Goal: Transaction & Acquisition: Obtain resource

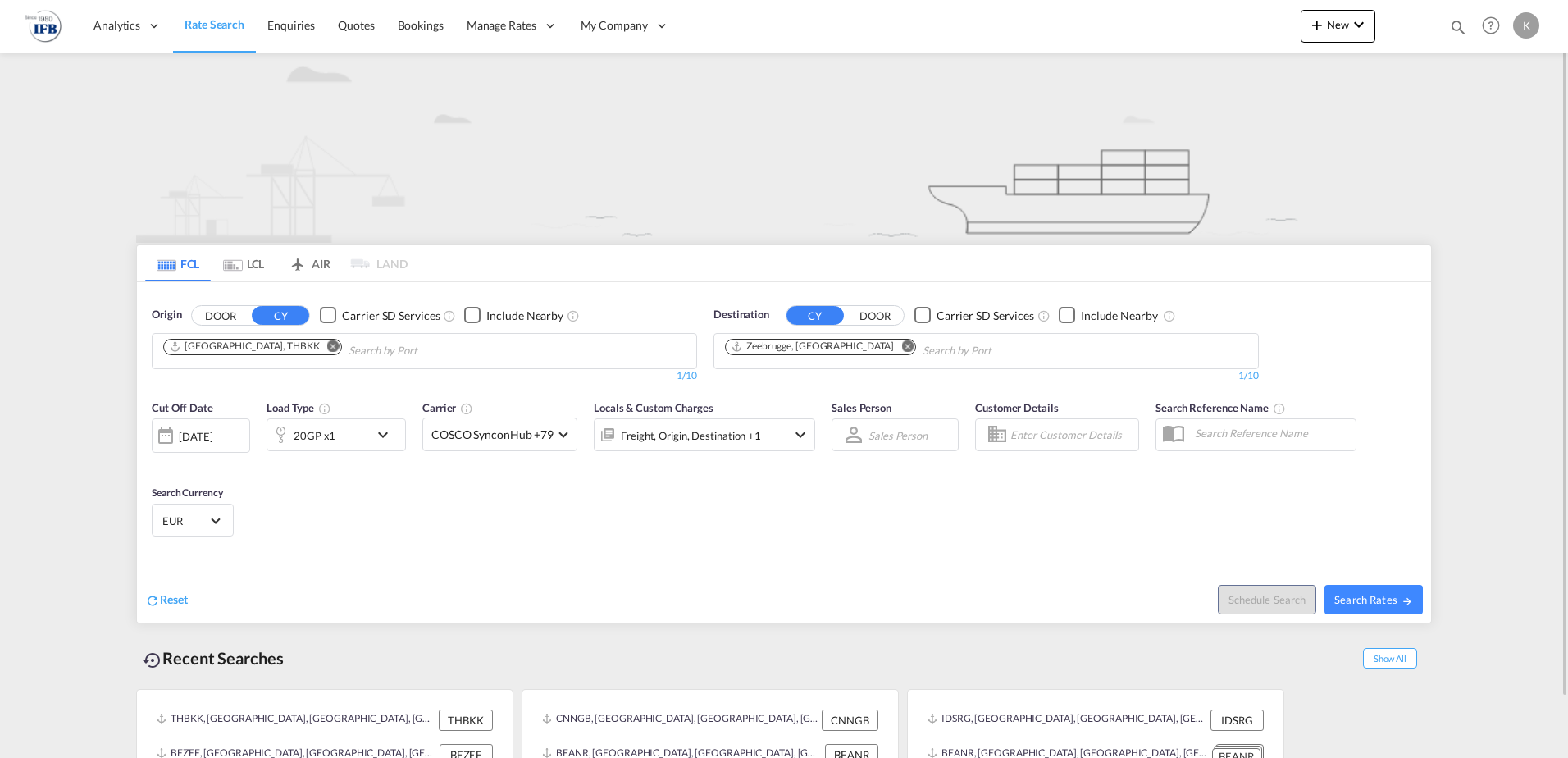
click at [327, 345] on md-icon "Remove" at bounding box center [333, 346] width 13 height 13
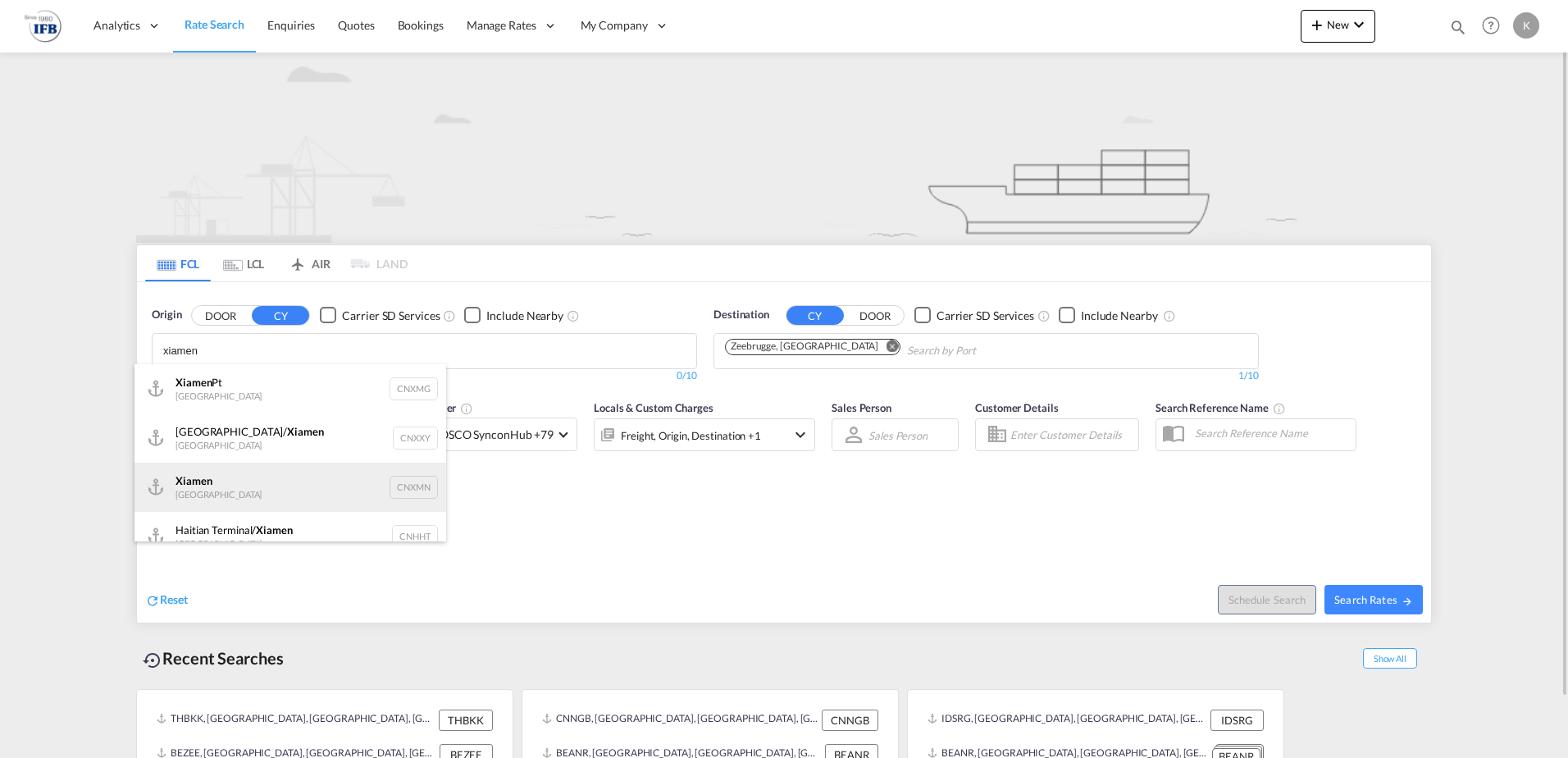
type input "xiamen"
click at [249, 498] on div "Xiamen [GEOGRAPHIC_DATA] CNXMN" at bounding box center [290, 487] width 311 height 49
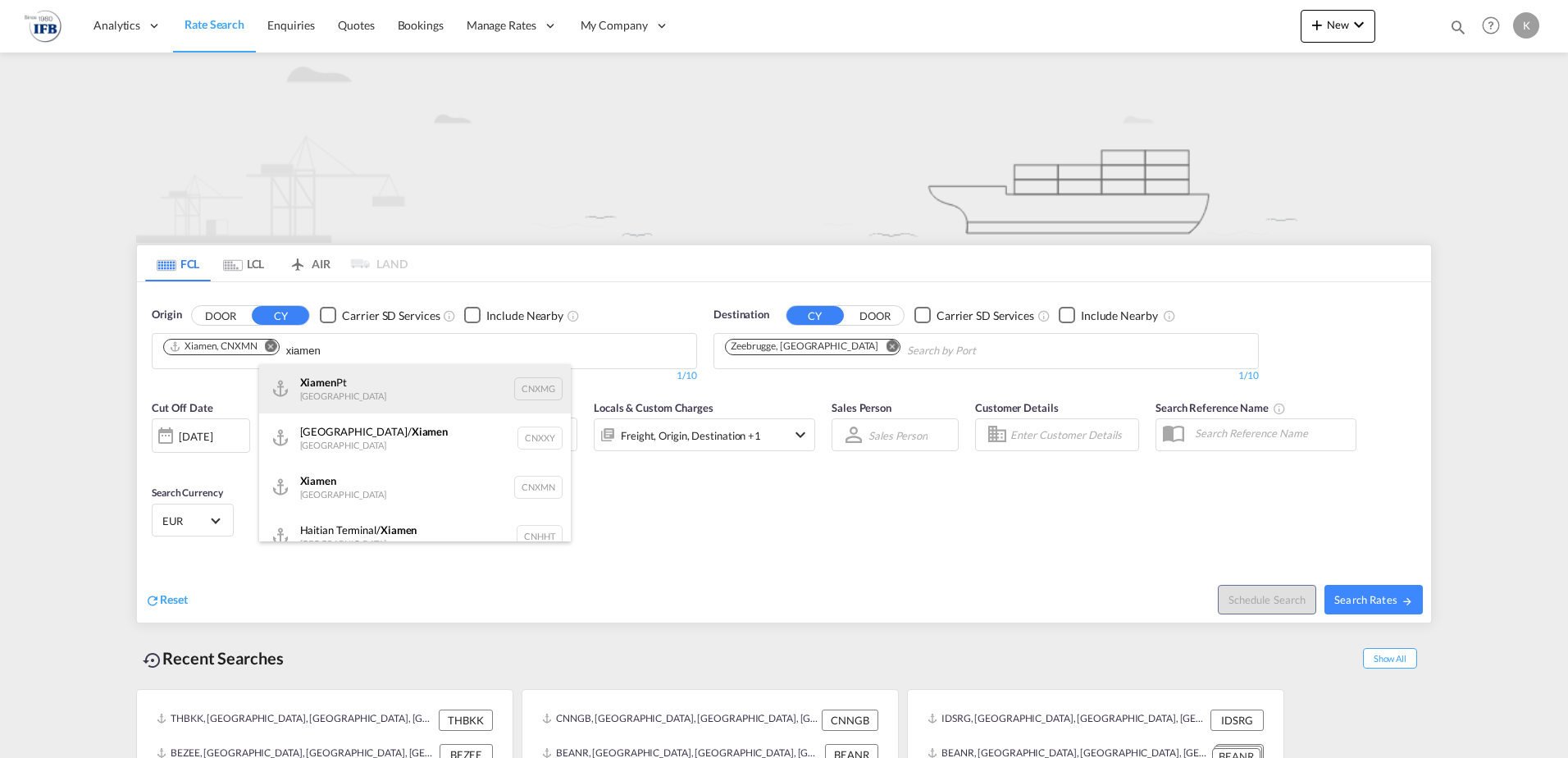
type input "xiamen"
click at [312, 384] on div "Xiamen Pt China CNXMG" at bounding box center [415, 389] width 311 height 49
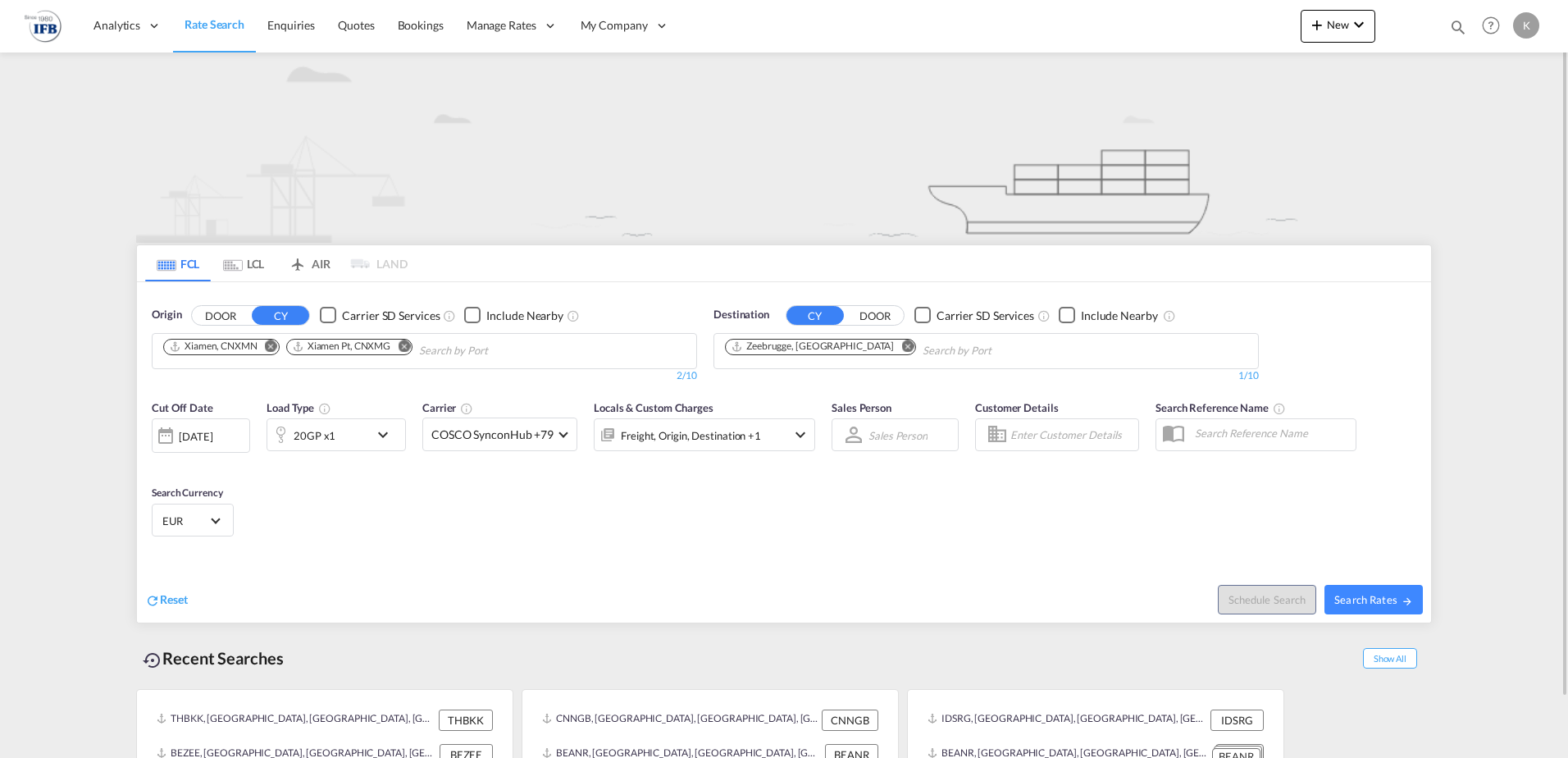
click at [901, 342] on md-icon "Remove" at bounding box center [907, 346] width 13 height 13
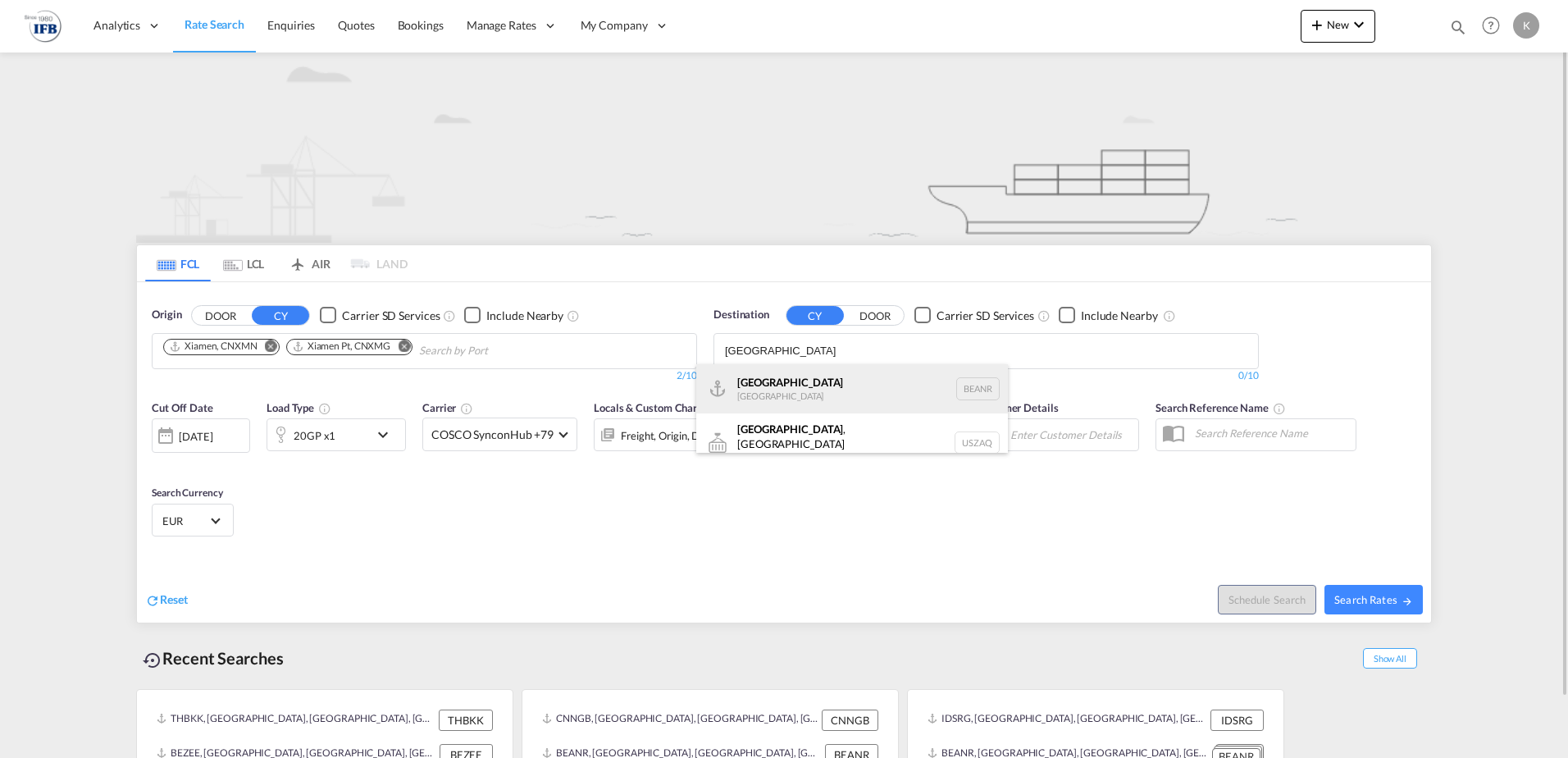
type input "[GEOGRAPHIC_DATA]"
click at [795, 378] on div "[GEOGRAPHIC_DATA] [GEOGRAPHIC_DATA] BEANR" at bounding box center [852, 389] width 311 height 49
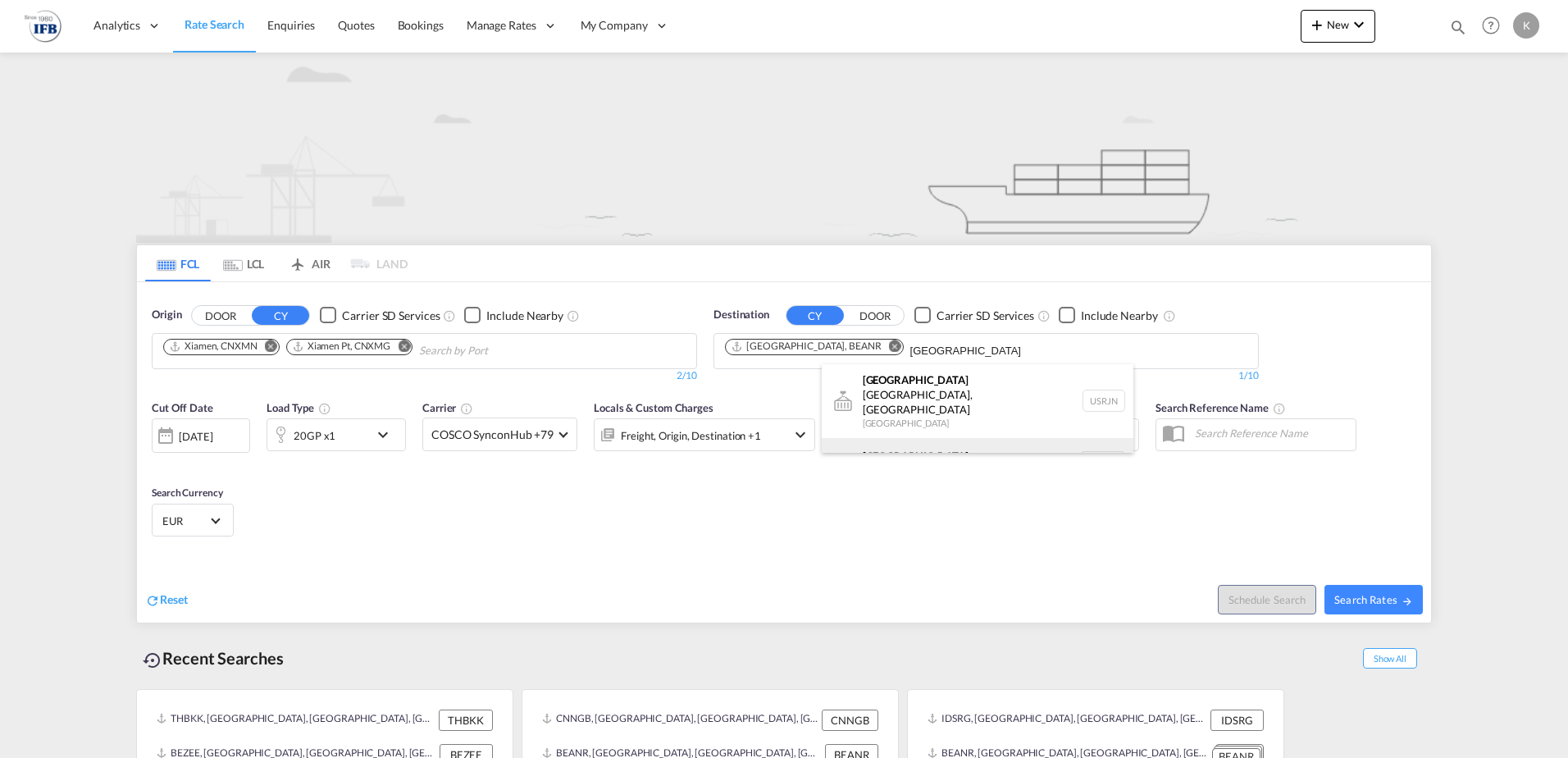
type input "[GEOGRAPHIC_DATA]"
click at [869, 438] on div "[GEOGRAPHIC_DATA] [GEOGRAPHIC_DATA] NLRTM" at bounding box center [977, 462] width 311 height 49
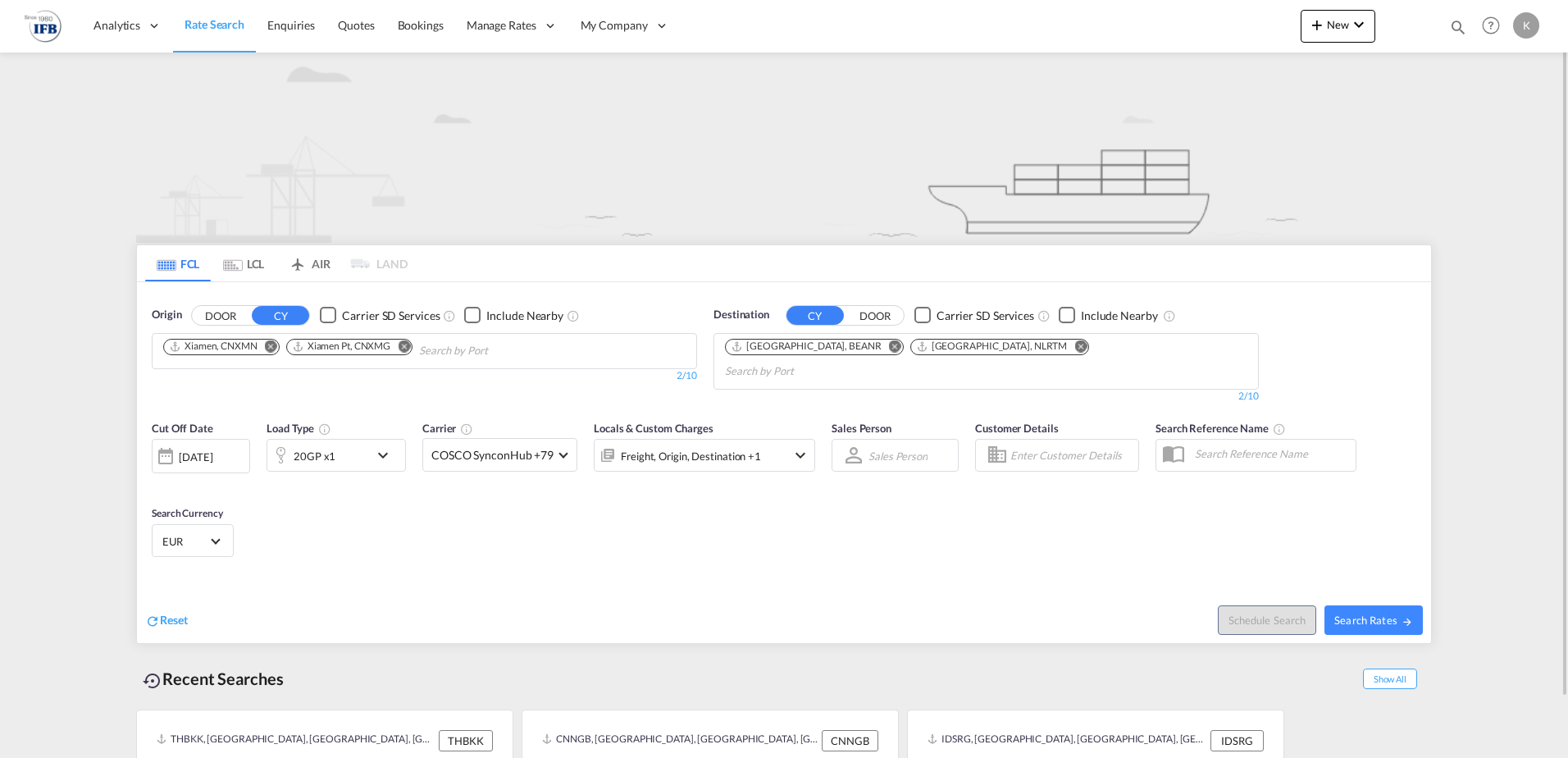
click at [391, 446] on md-icon "icon-chevron-down" at bounding box center [387, 456] width 28 height 20
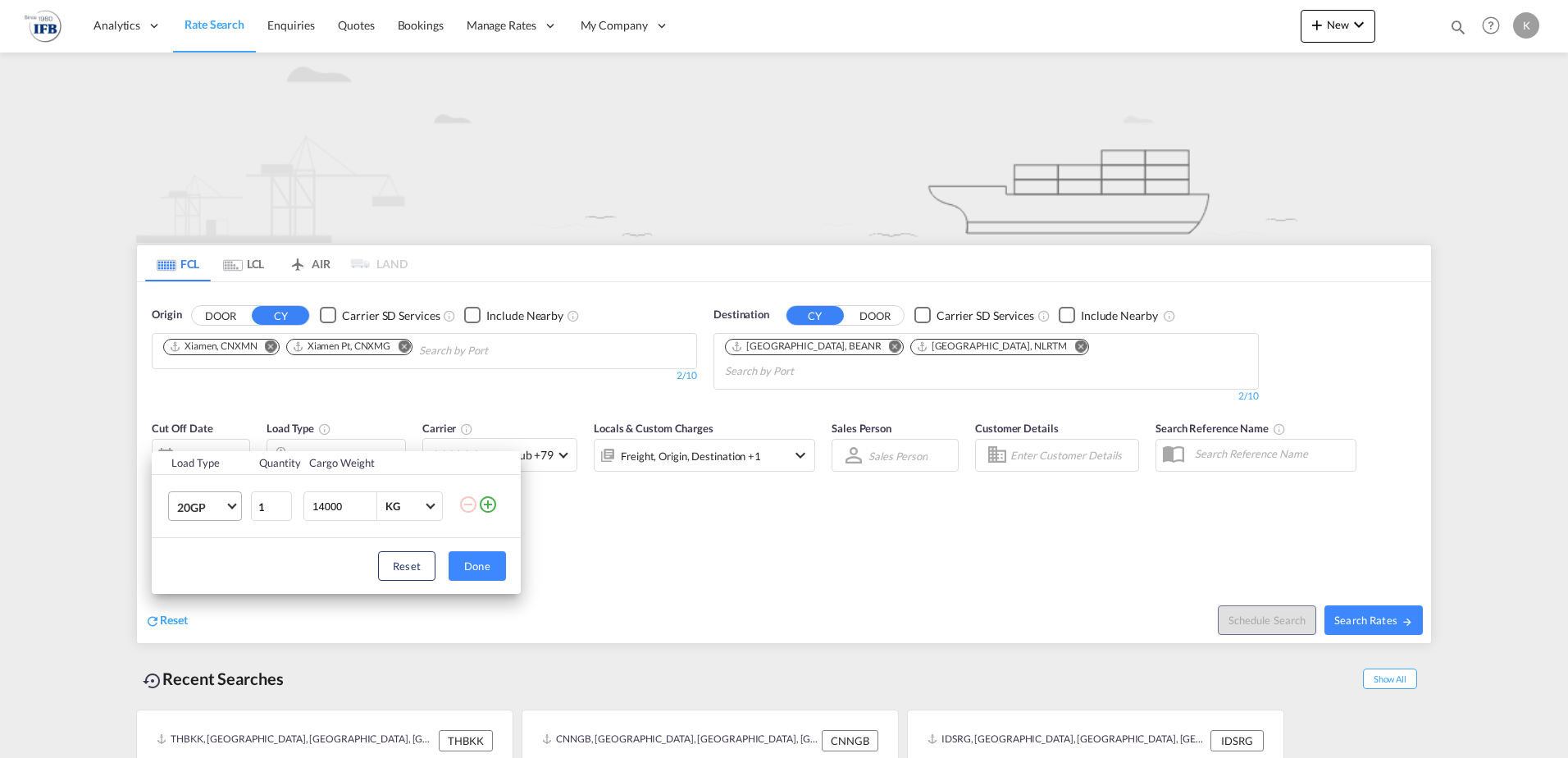
click at [232, 512] on md-select-value "20GP" at bounding box center [208, 506] width 65 height 28
click at [207, 596] on md-option "40HC" at bounding box center [219, 585] width 111 height 39
click at [476, 570] on button "Done" at bounding box center [477, 565] width 58 height 29
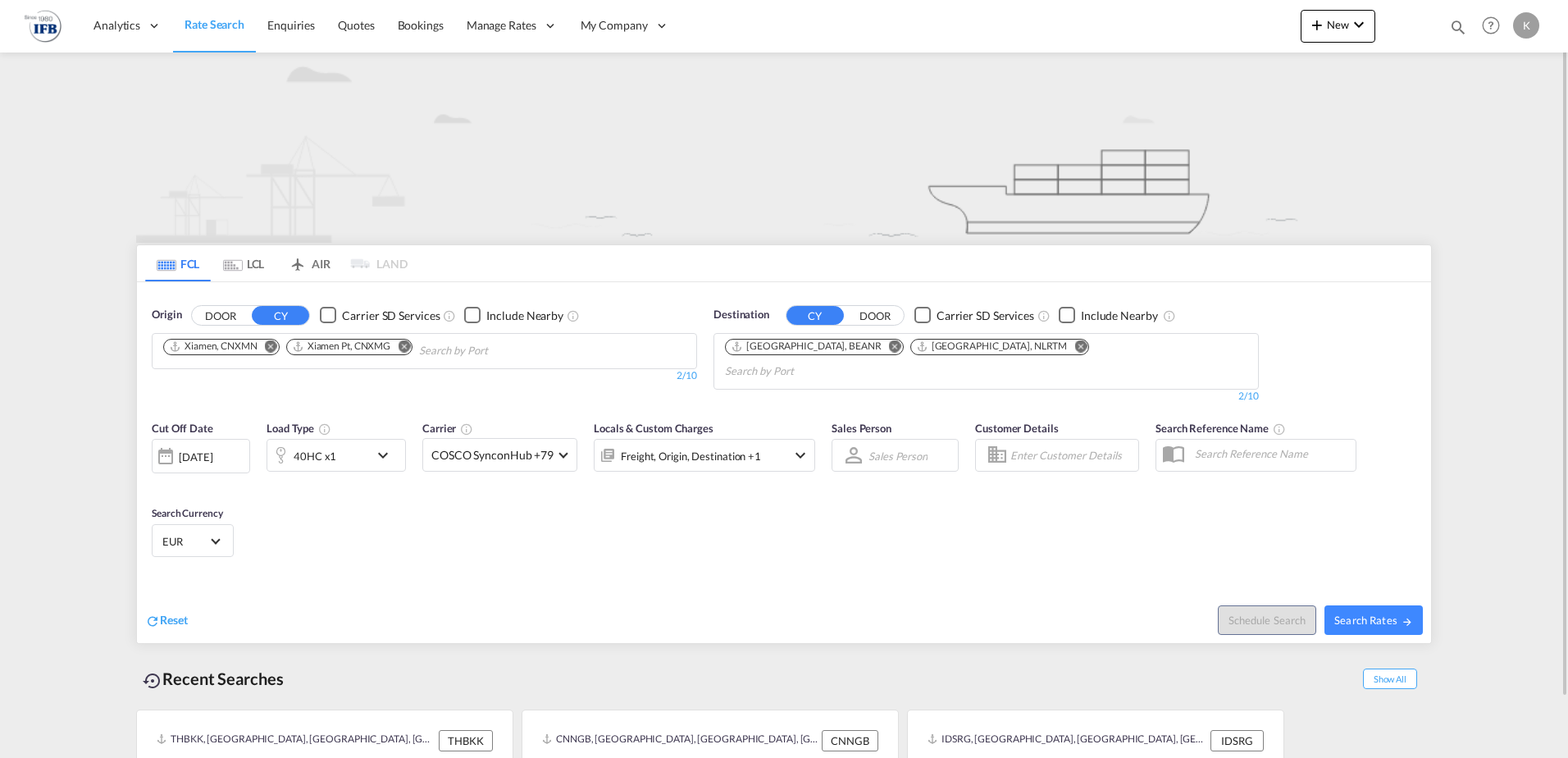
click at [220, 445] on div "[DATE]" at bounding box center [201, 456] width 99 height 34
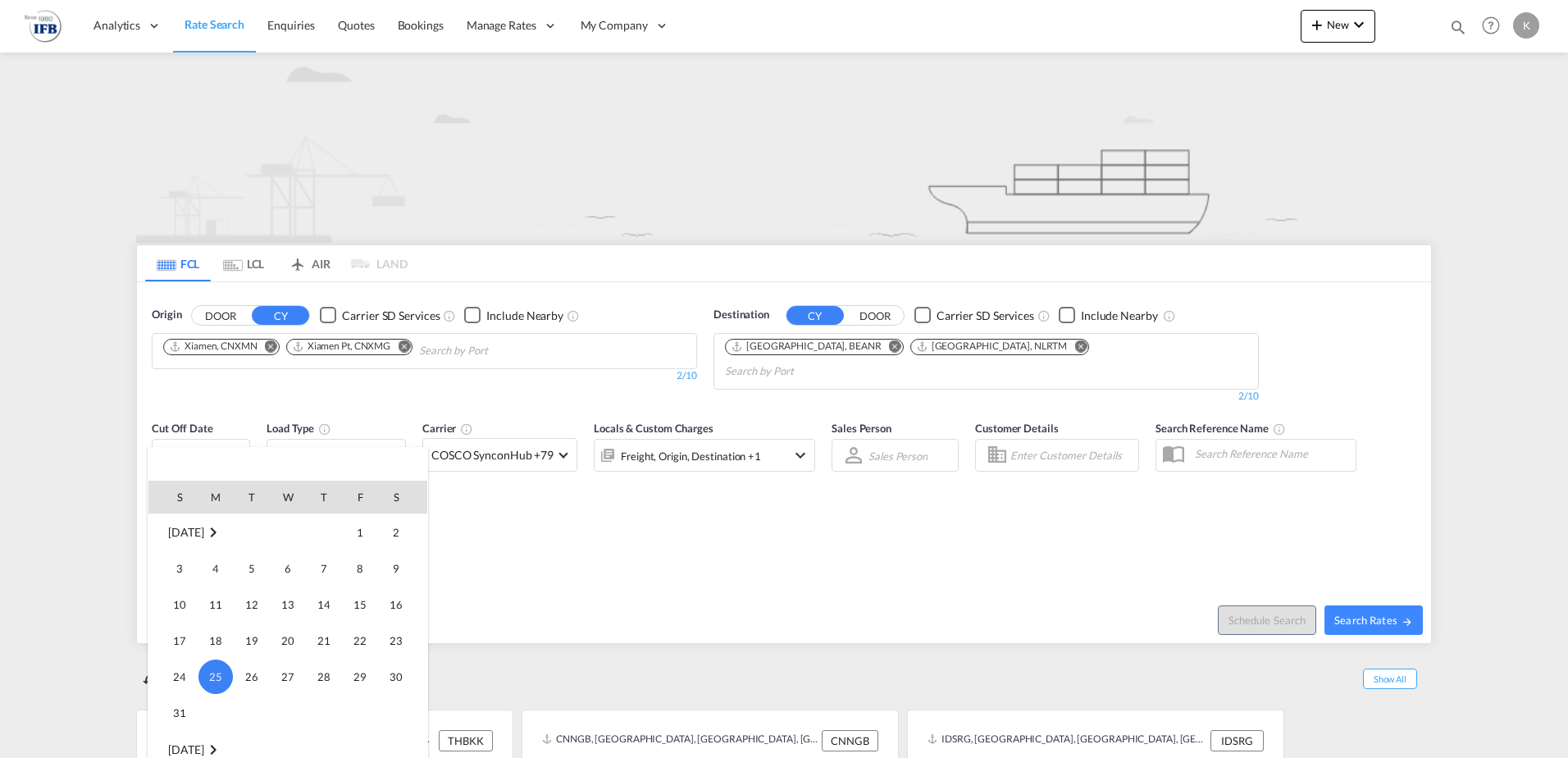
scroll to position [899, 0]
click at [368, 531] on span "5" at bounding box center [359, 539] width 33 height 33
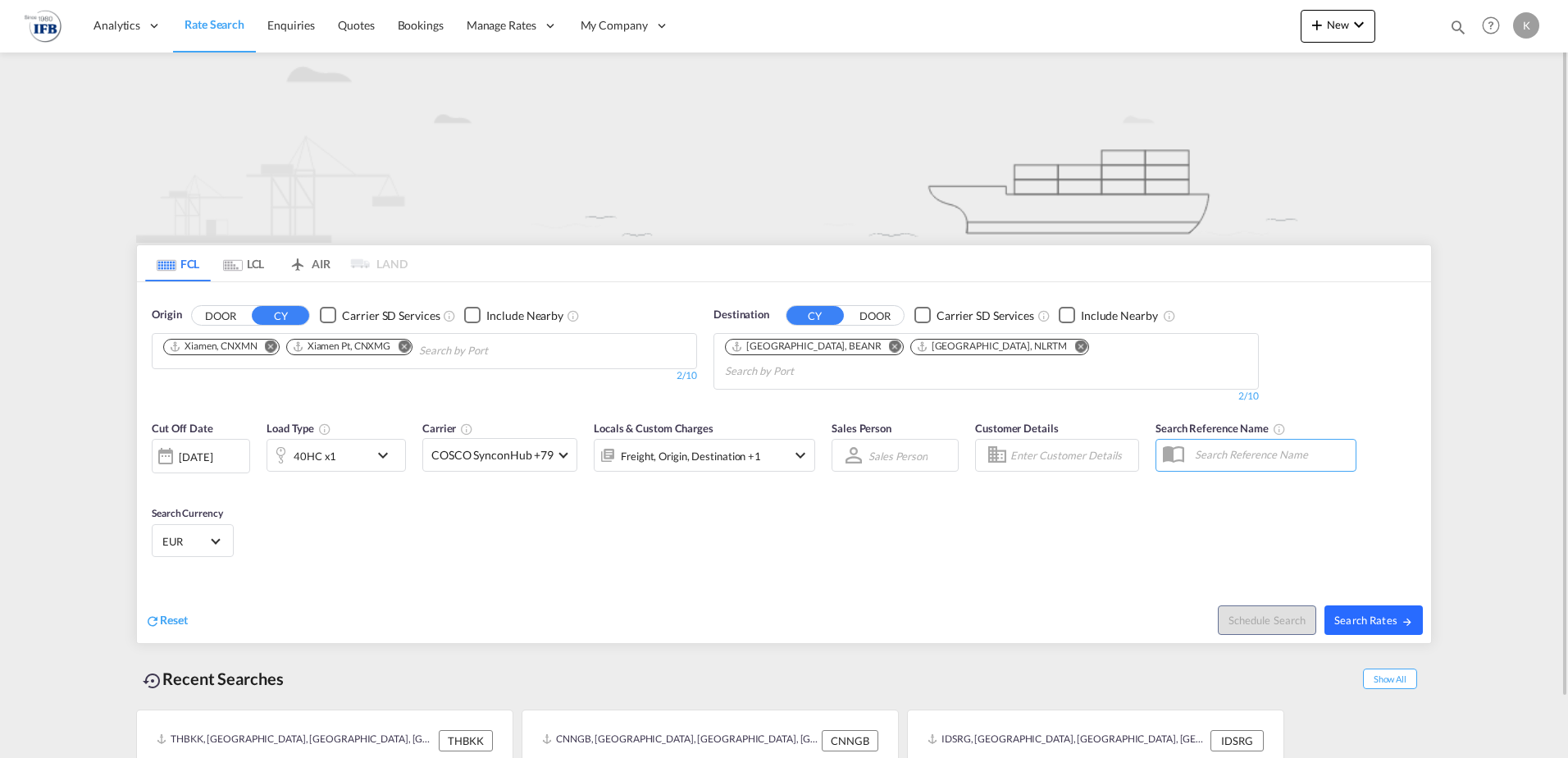
click at [1414, 606] on button "Search Rates" at bounding box center [1374, 620] width 99 height 29
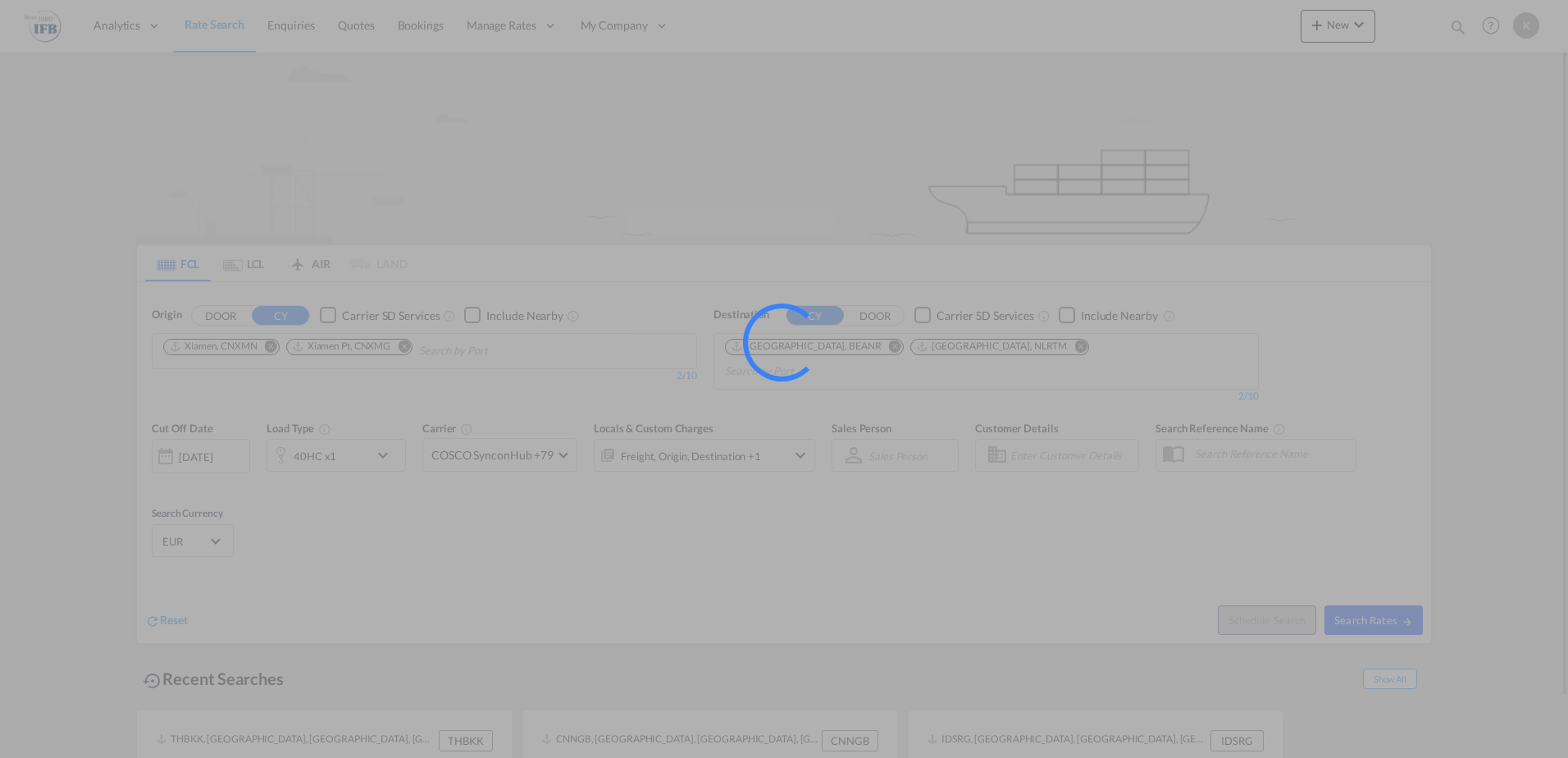
type input "CNXMN,CNXMG to BEANR,NLRTM / [DATE]"
